Goal: Book appointment/travel/reservation

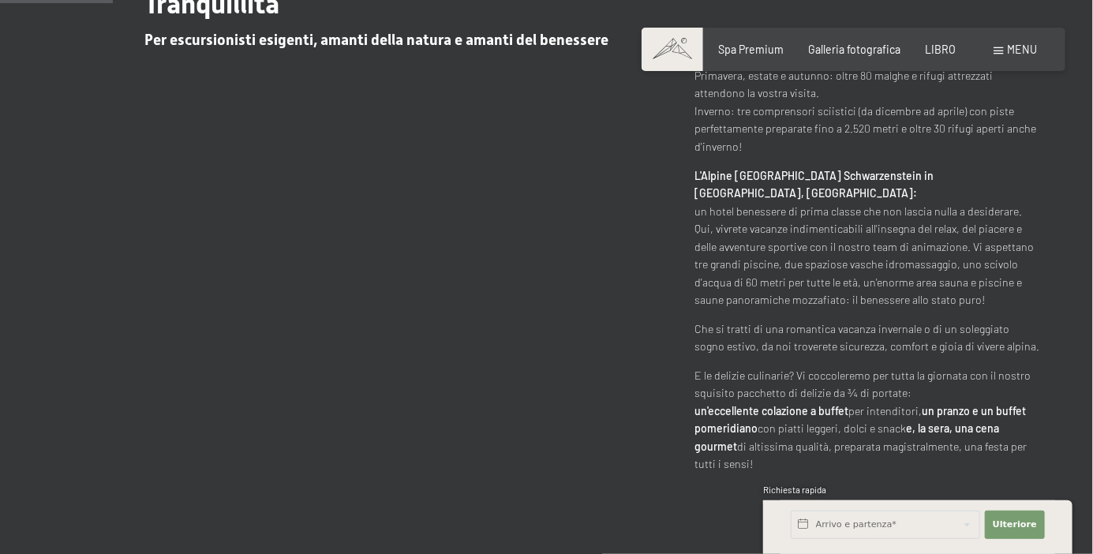
scroll to position [760, 0]
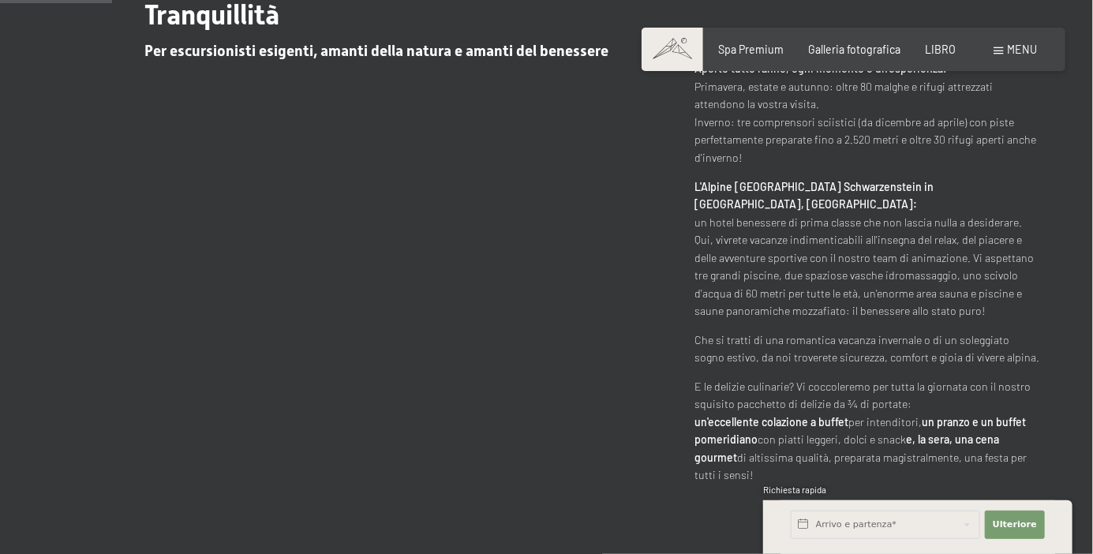
click at [1050, 311] on div "Il vostro hotel benessere in Alto Adige / Estate & Inverno / Luxury SPA Resort …" at bounding box center [546, 191] width 1093 height 586
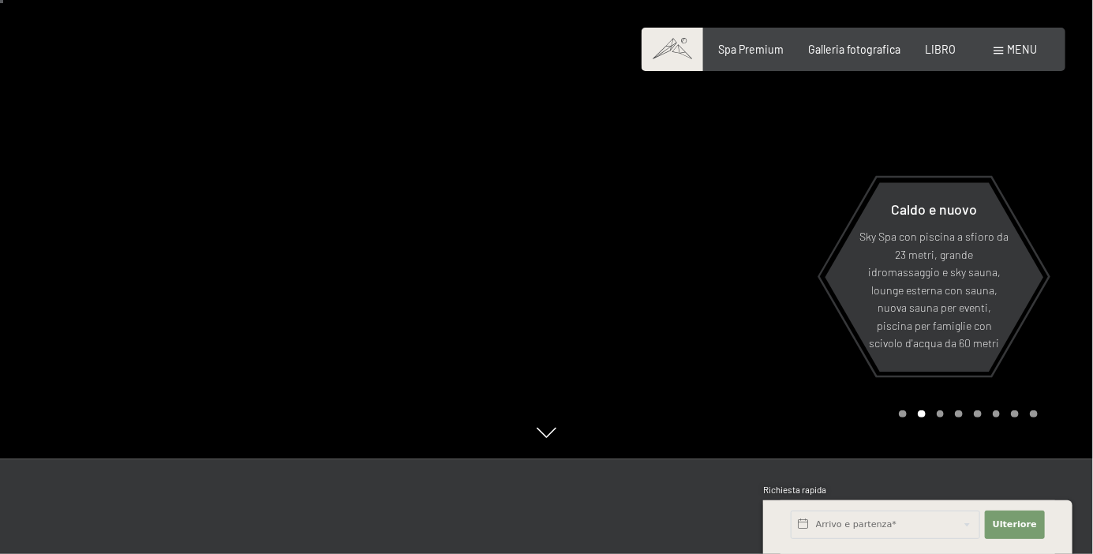
scroll to position [0, 0]
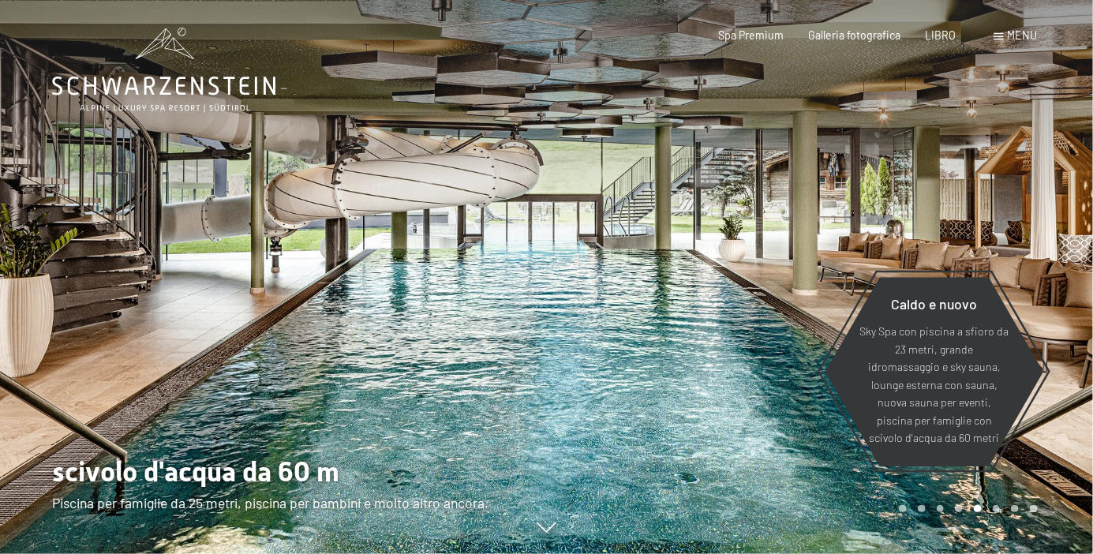
click at [767, 38] on font "Spa Premium" at bounding box center [750, 34] width 65 height 13
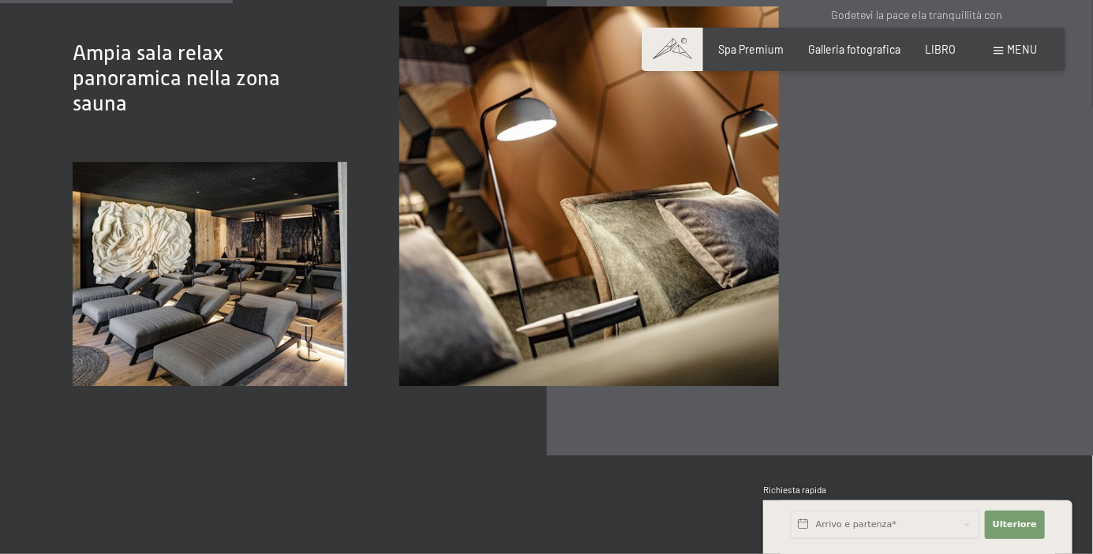
scroll to position [2092, 0]
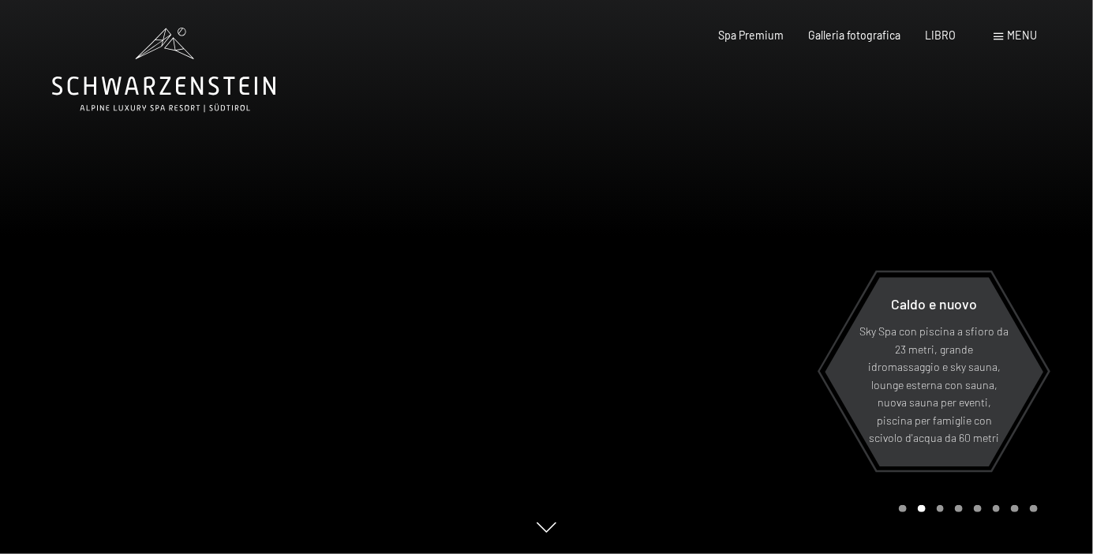
click at [1031, 31] on font "menu" at bounding box center [1022, 34] width 30 height 13
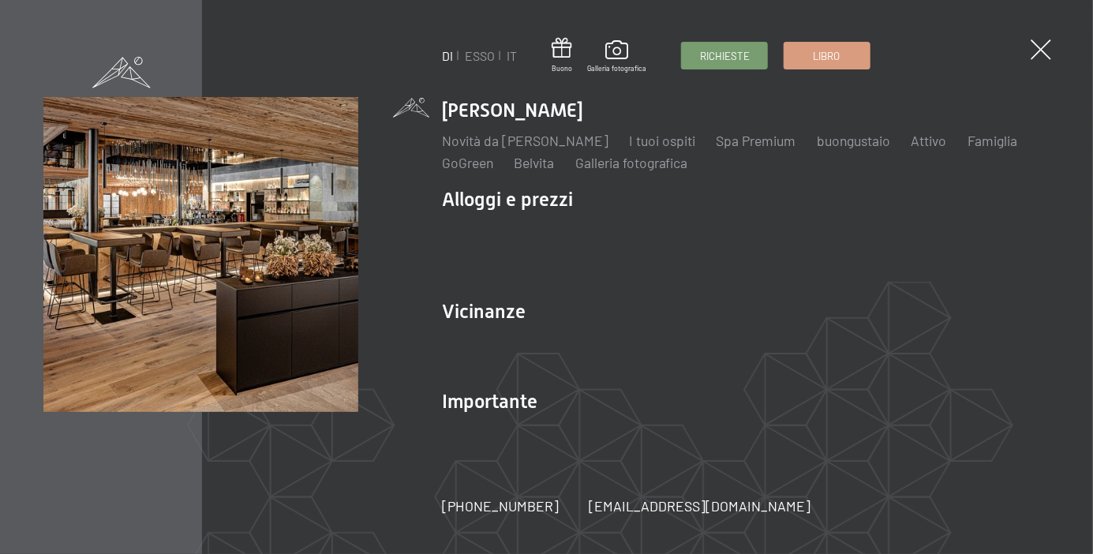
click at [557, 202] on li "Alloggi e prezzi Servizi inclusivi Camere e prezzi lista Offerte lista Prezzi f…" at bounding box center [745, 235] width 607 height 98
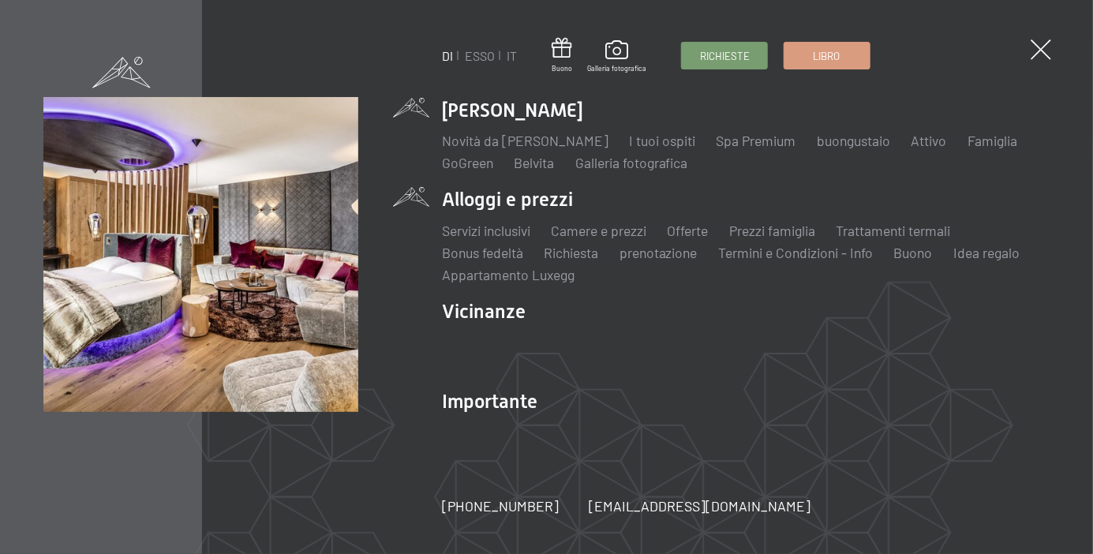
click at [536, 211] on li "Alloggi e prezzi Servizi inclusivi Camere e prezzi lista Offerte lista Prezzi f…" at bounding box center [745, 235] width 607 height 98
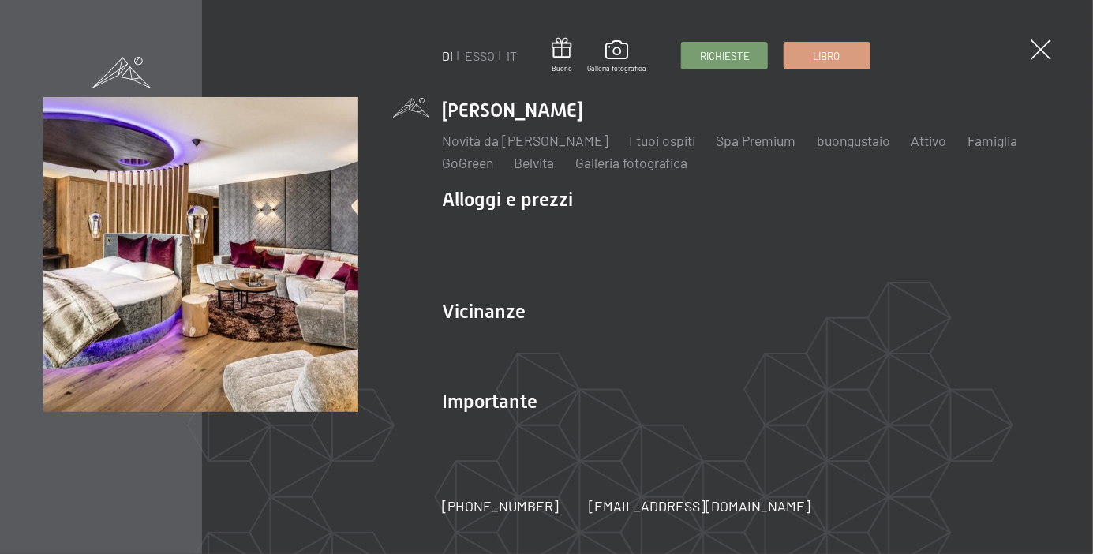
click at [705, 230] on font "Offerte" at bounding box center [687, 230] width 41 height 17
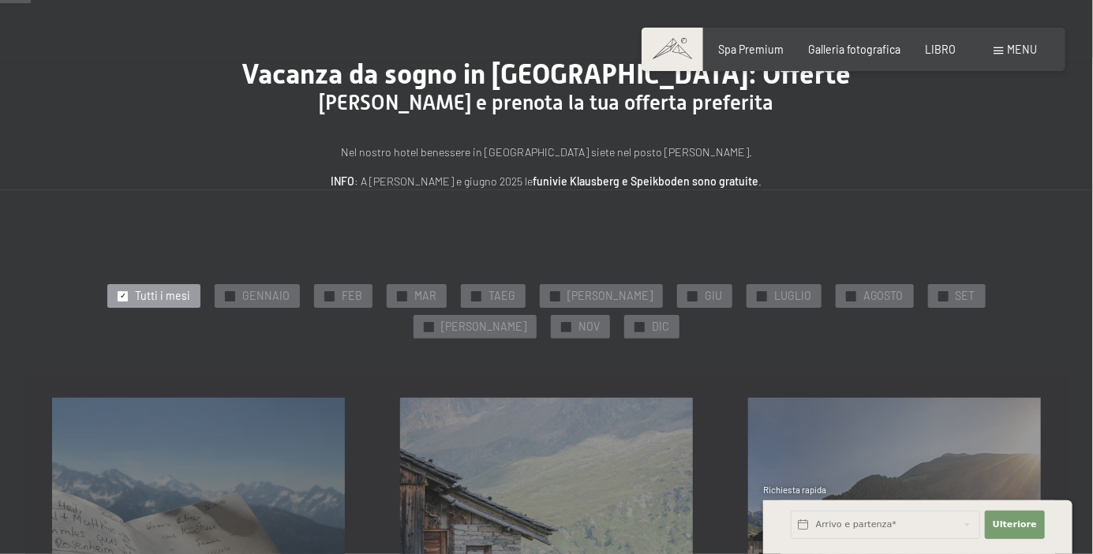
scroll to position [84, 0]
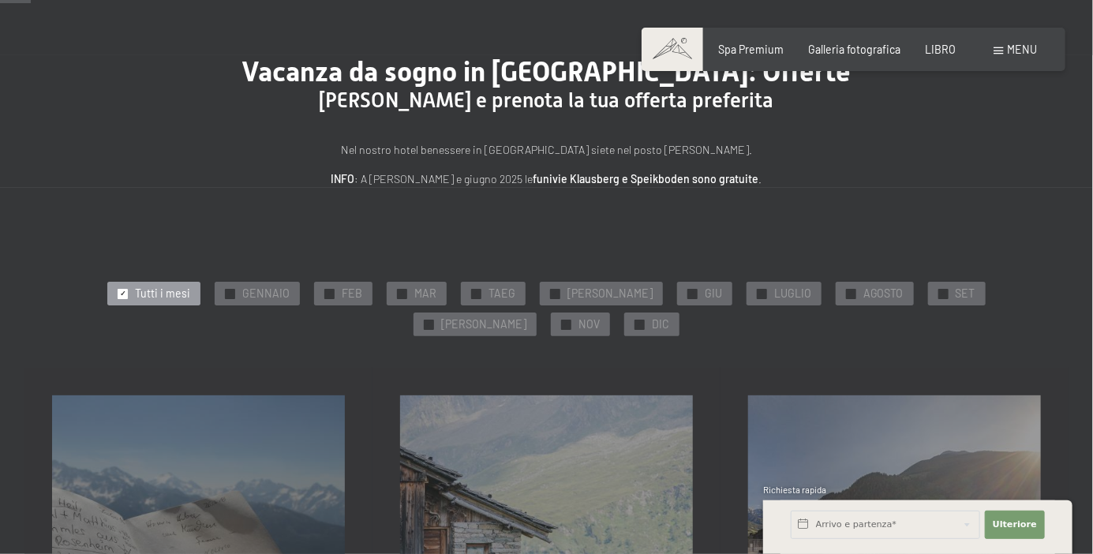
click at [600, 317] on font "NOV" at bounding box center [588, 323] width 21 height 13
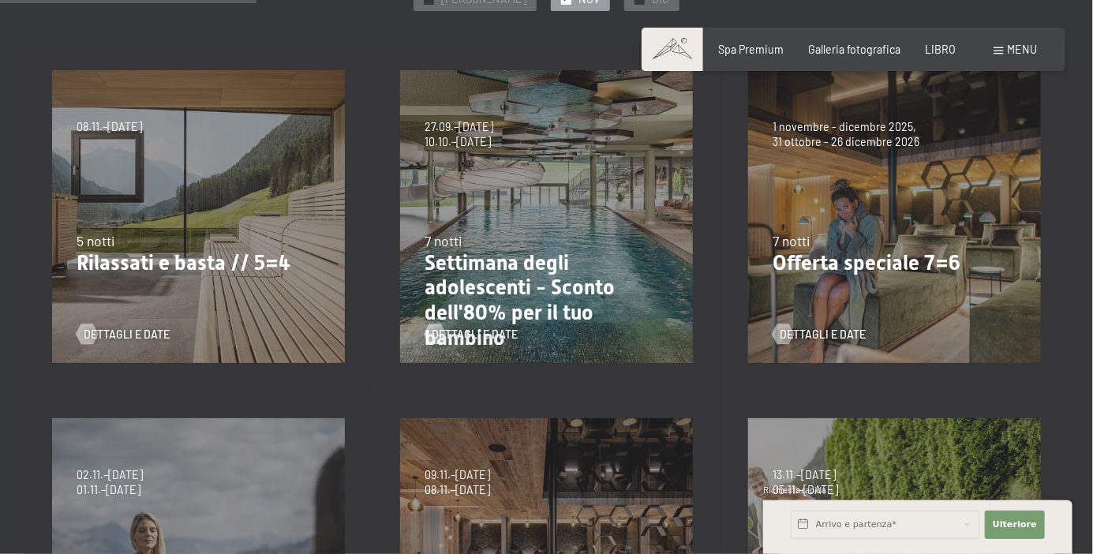
scroll to position [376, 0]
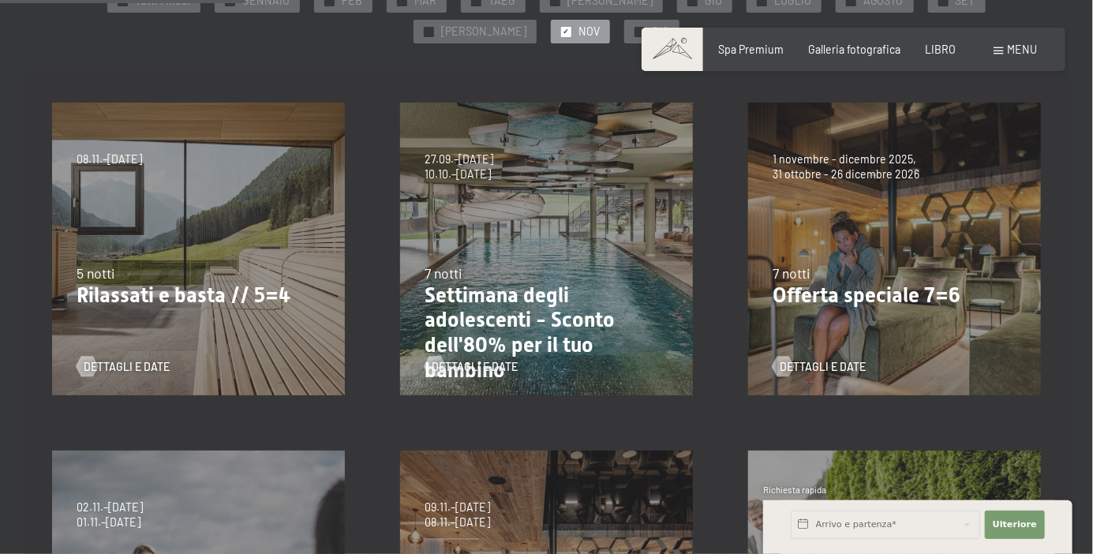
click at [245, 284] on font "Rilassati e basta // 5=4" at bounding box center [184, 295] width 214 height 24
click at [234, 305] on font "Rilassati e basta // 5=4" at bounding box center [184, 295] width 214 height 24
click at [287, 296] on font "Rilassati e basta // 5=4" at bounding box center [184, 295] width 214 height 24
click at [166, 365] on font "Dettagli e date" at bounding box center [127, 366] width 86 height 13
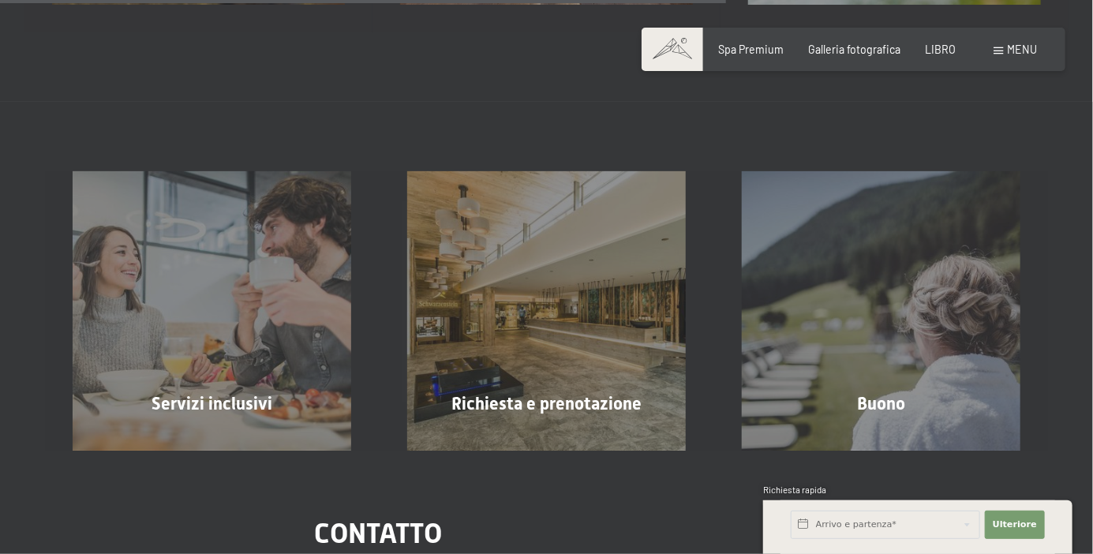
scroll to position [1117, 0]
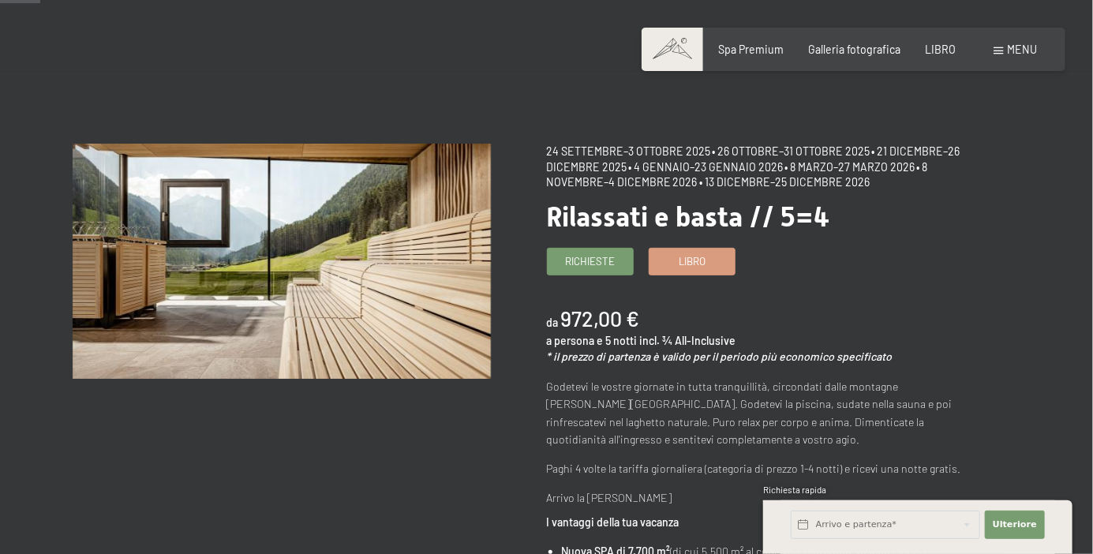
scroll to position [68, 0]
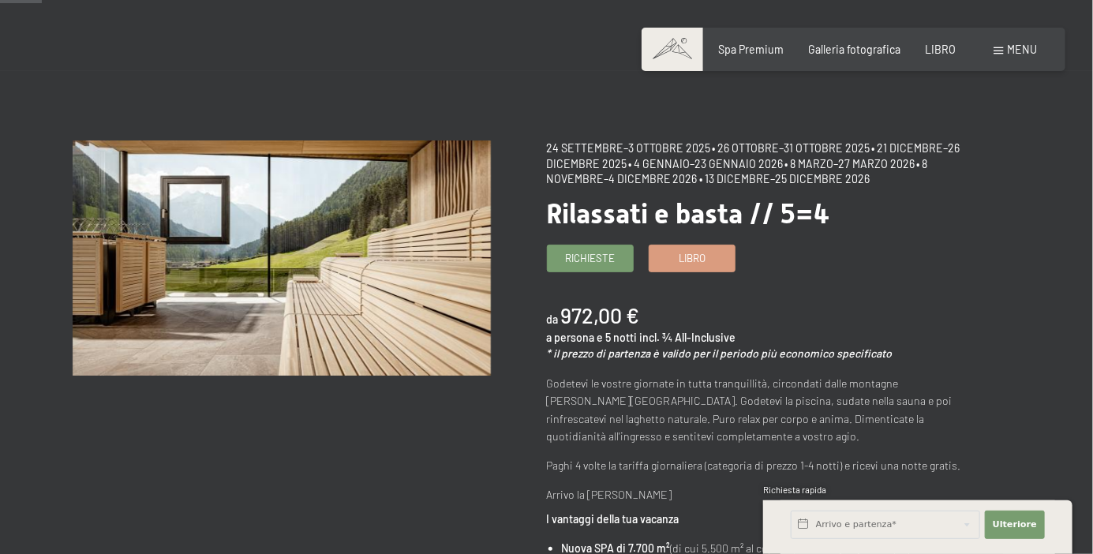
click at [932, 145] on font "• 21 dicembre–26 dicembre 2025" at bounding box center [753, 155] width 413 height 29
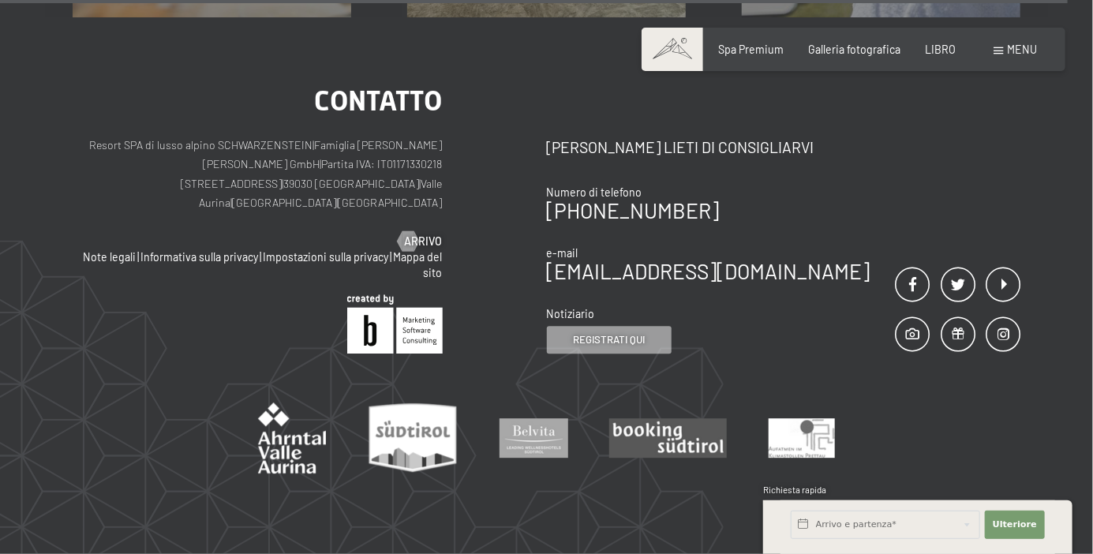
scroll to position [1832, 0]
